Goal: Task Accomplishment & Management: Use online tool/utility

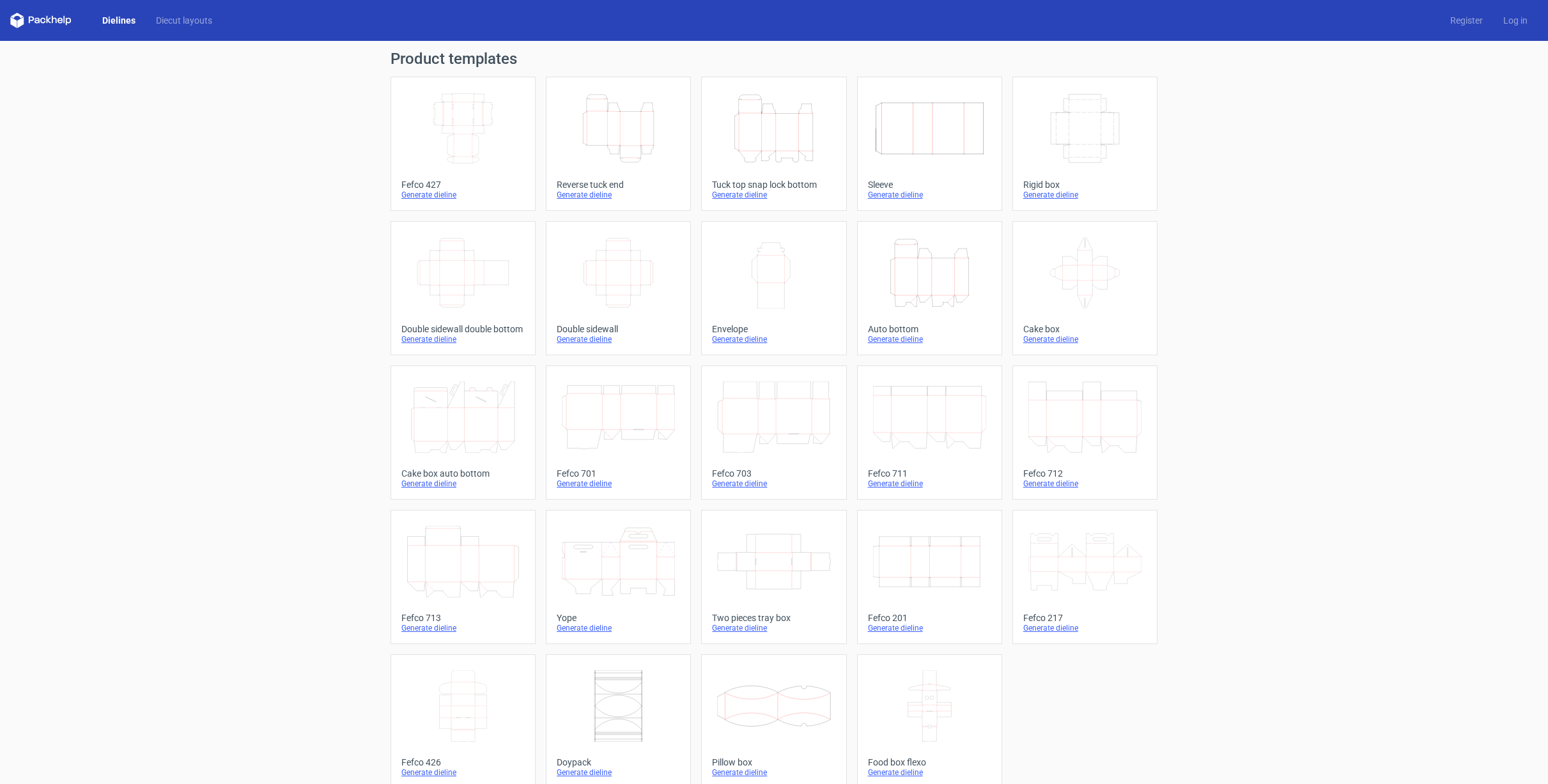
click at [955, 281] on icon "Height Depth Width" at bounding box center [929, 273] width 113 height 72
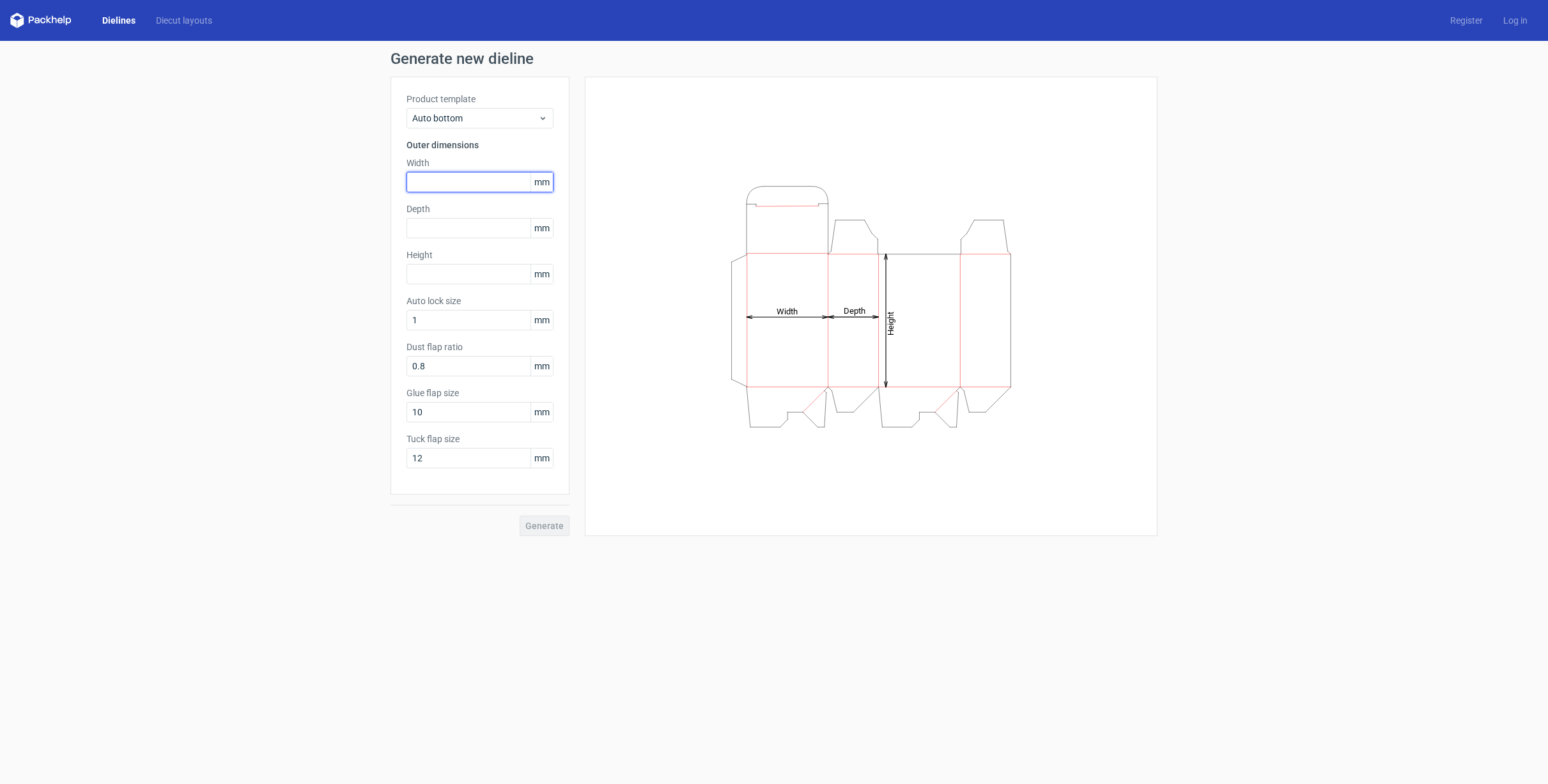
click at [443, 183] on input "text" at bounding box center [480, 182] width 147 height 20
type input "77"
click at [481, 236] on input "text" at bounding box center [480, 228] width 147 height 20
type input "77"
click at [490, 273] on input "text" at bounding box center [480, 274] width 147 height 20
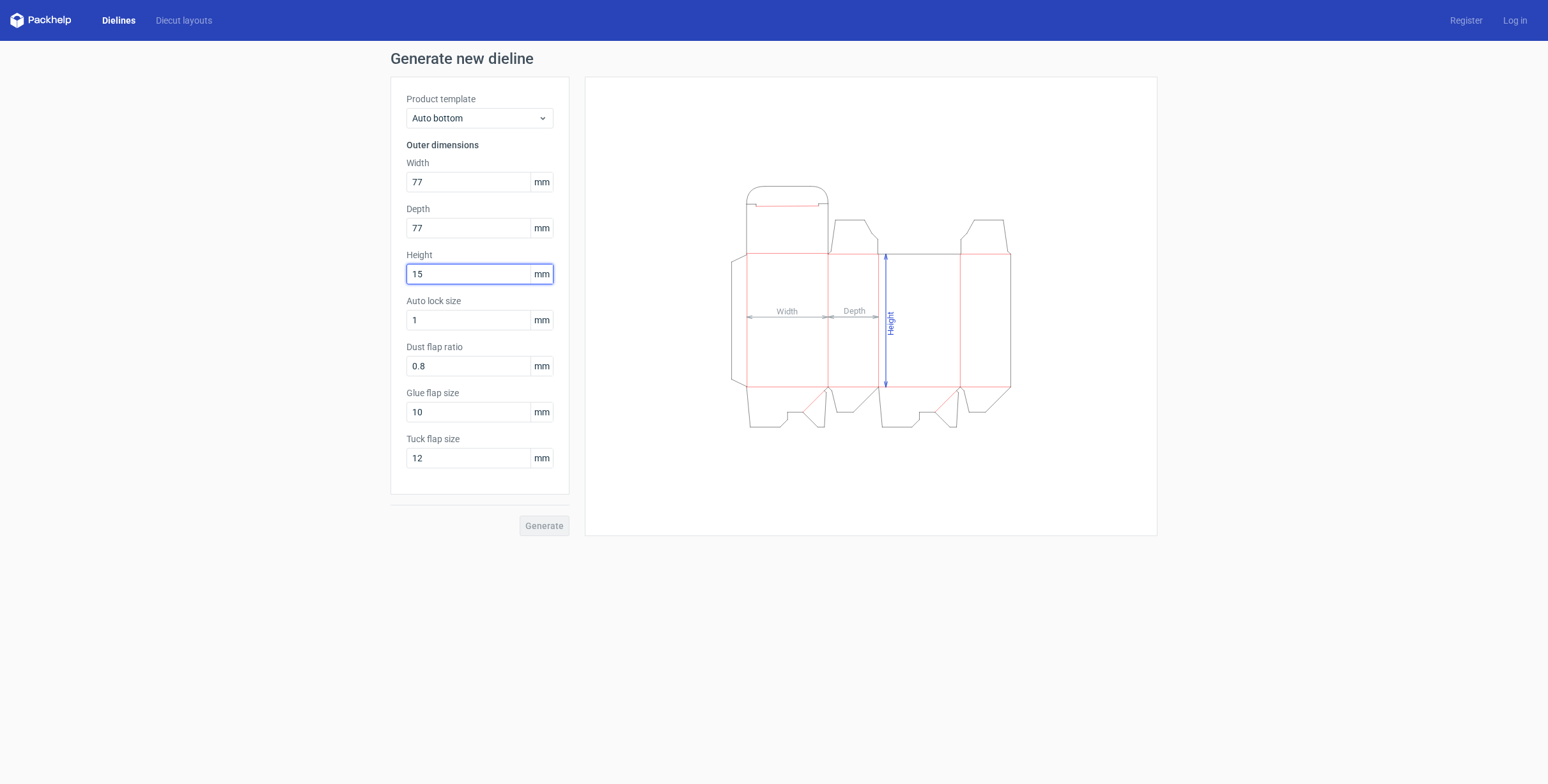
type input "152"
click at [466, 321] on input "1" at bounding box center [480, 320] width 147 height 20
drag, startPoint x: 466, startPoint y: 321, endPoint x: 405, endPoint y: 314, distance: 61.4
click at [405, 314] on div "Product template Auto bottom Outer dimensions Width 77 mm Depth 77 mm Height 15…" at bounding box center [480, 286] width 179 height 418
type input "2"
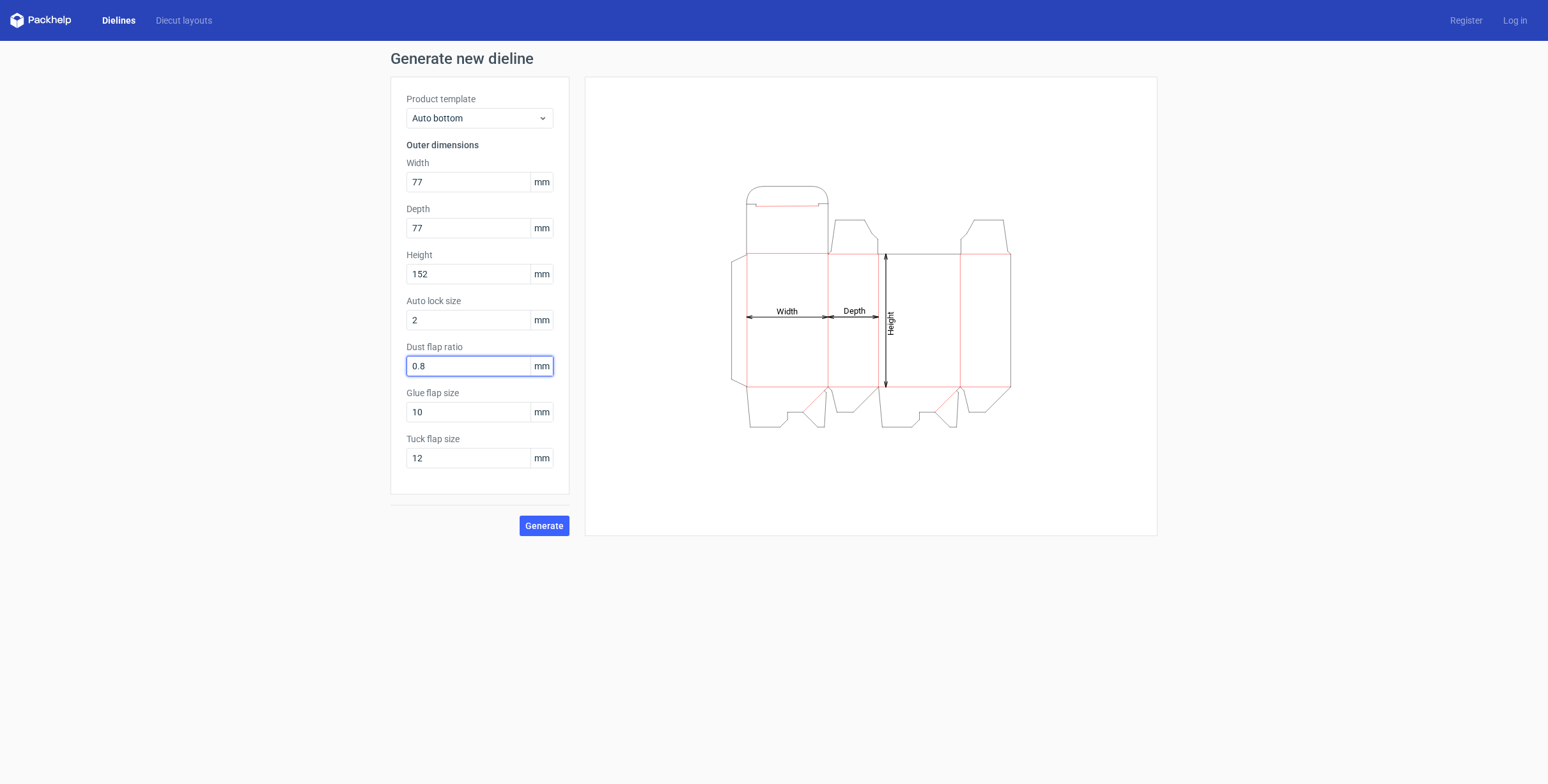
click at [490, 369] on input "0.8" at bounding box center [480, 366] width 147 height 20
drag, startPoint x: 480, startPoint y: 415, endPoint x: 372, endPoint y: 415, distance: 108.0
click at [372, 415] on div "Generate new dieline Product template Auto bottom Outer dimensions Width 77 mm …" at bounding box center [774, 293] width 1548 height 506
type input "15"
click at [458, 458] on input "12" at bounding box center [480, 458] width 147 height 20
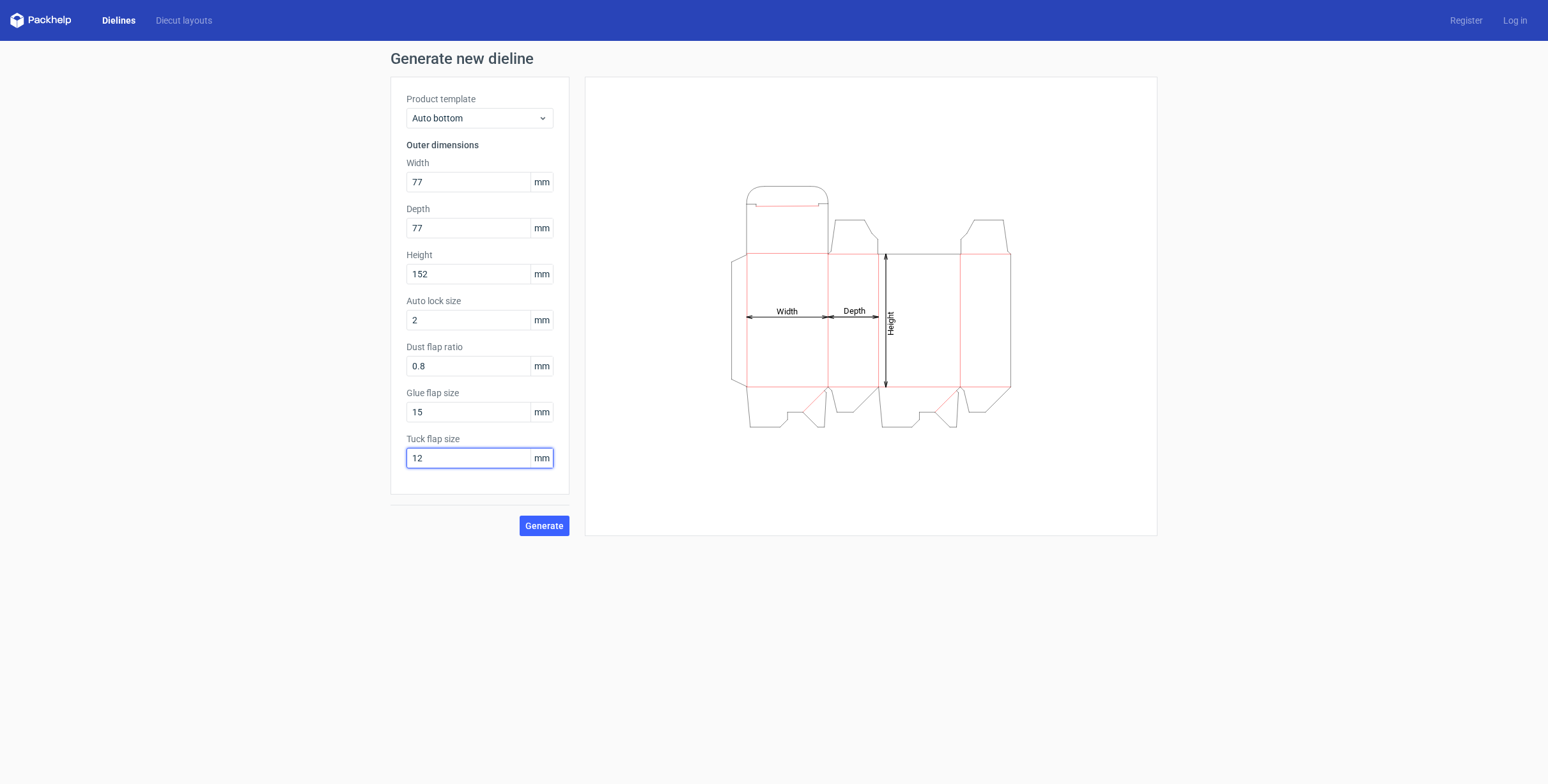
drag, startPoint x: 513, startPoint y: 460, endPoint x: 394, endPoint y: 457, distance: 119.0
click at [394, 457] on div "Product template Auto bottom Outer dimensions Width 77 mm Depth 77 mm Height 15…" at bounding box center [480, 286] width 179 height 418
type input "15"
click at [537, 528] on span "Generate" at bounding box center [545, 526] width 38 height 9
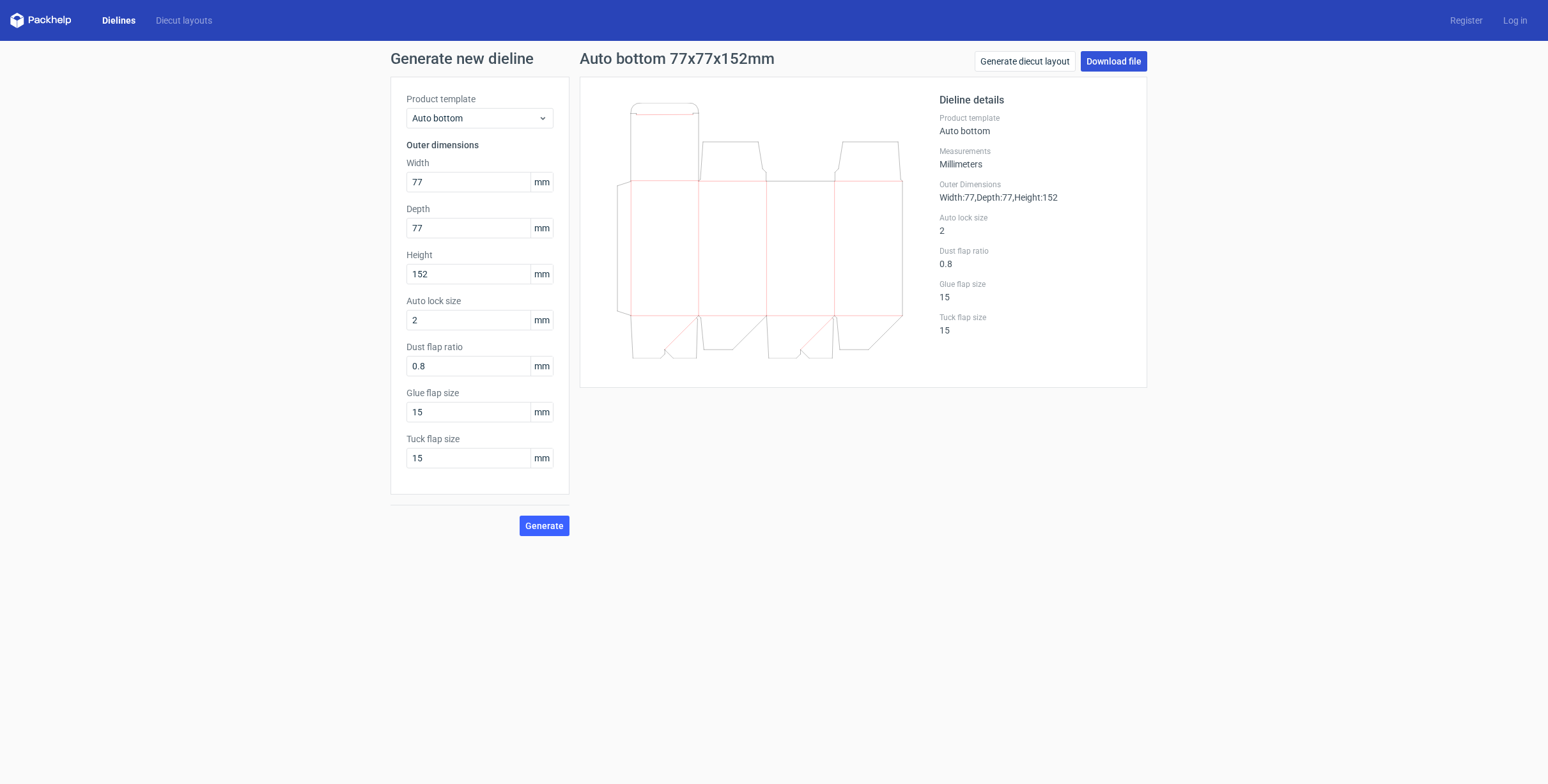
click at [1132, 67] on link "Download file" at bounding box center [1114, 61] width 67 height 20
